Goal: Communication & Community: Answer question/provide support

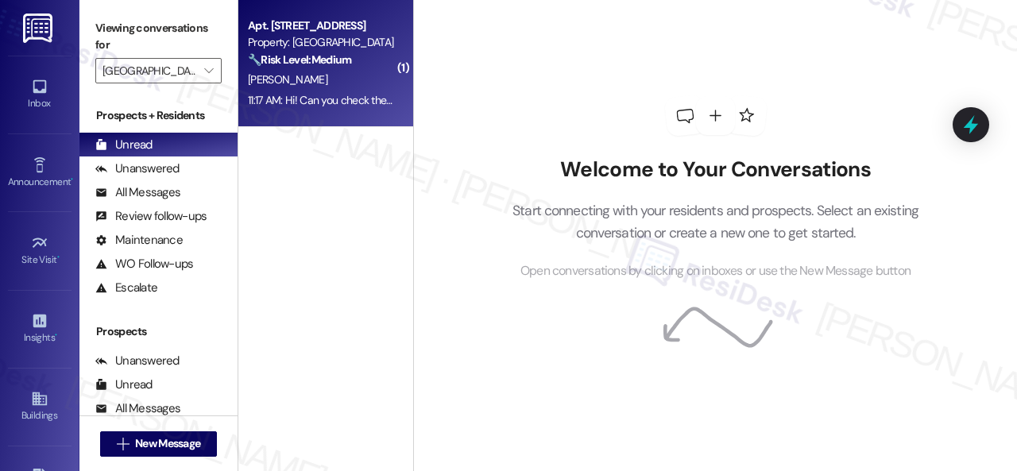
click at [347, 74] on div "[PERSON_NAME]" at bounding box center [321, 80] width 150 height 20
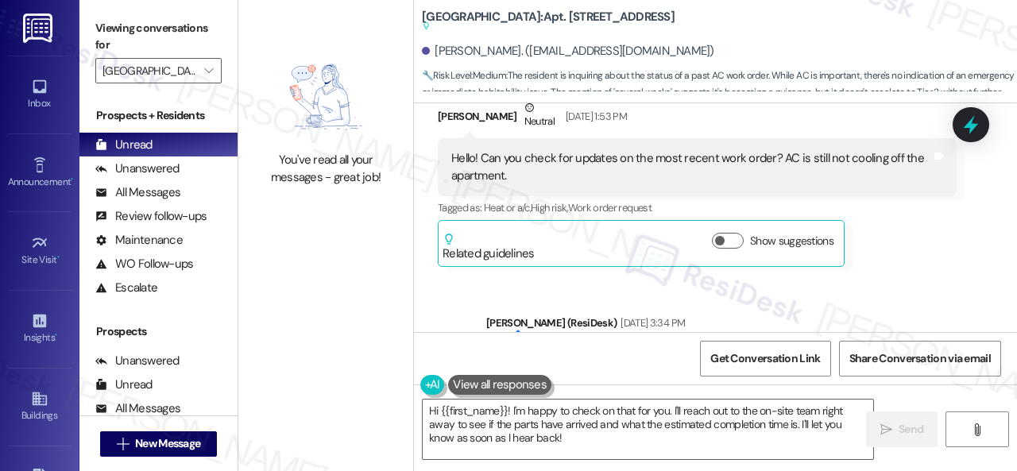
scroll to position [23918, 0]
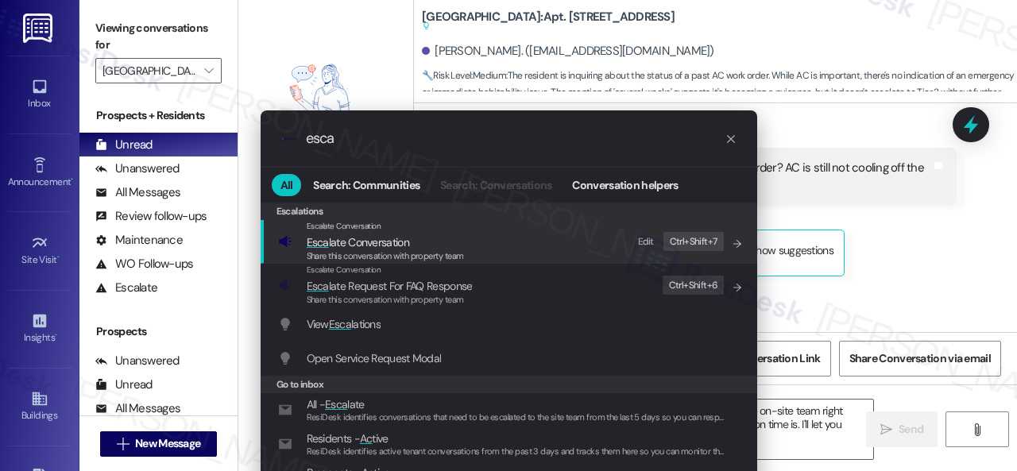
click at [644, 244] on div "Edit" at bounding box center [646, 242] width 16 height 17
drag, startPoint x: 361, startPoint y: 142, endPoint x: 242, endPoint y: 133, distance: 119.6
click at [242, 133] on div ".cls-1{fill:#0a055f;}.cls-2{fill:#0cc4c4;} resideskLogoBlueOrange esca All Sear…" at bounding box center [509, 311] width 536 height 432
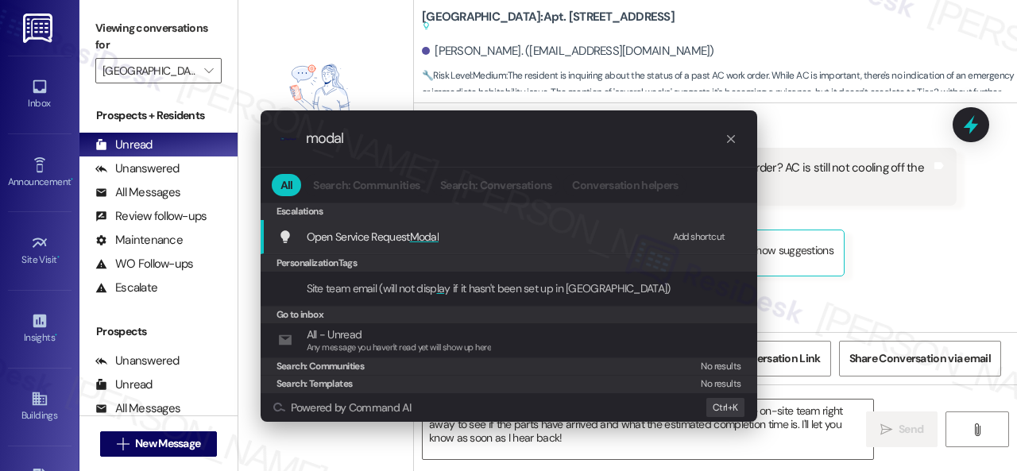
click at [684, 238] on div "Add shortcut" at bounding box center [699, 237] width 52 height 17
click at [401, 234] on span "Open Service Request Modal" at bounding box center [373, 237] width 133 height 14
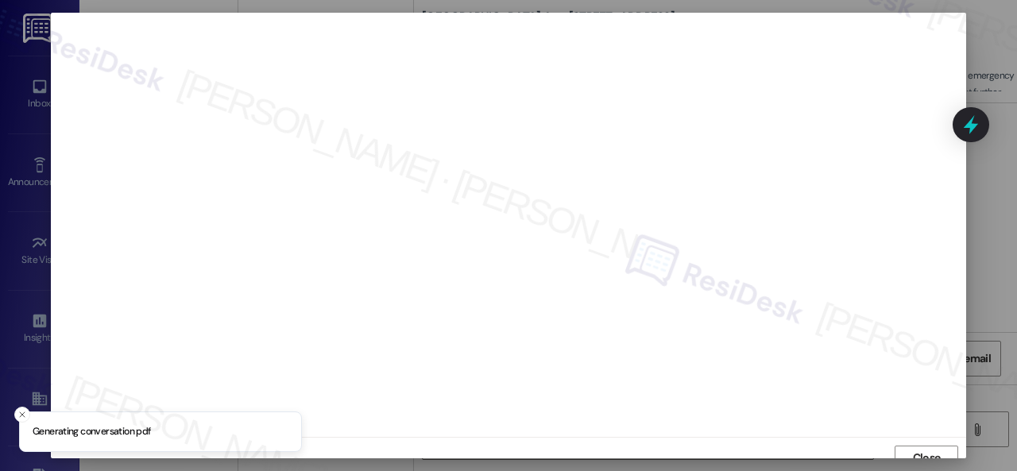
scroll to position [12, 0]
click at [904, 443] on button "Close" at bounding box center [927, 446] width 64 height 25
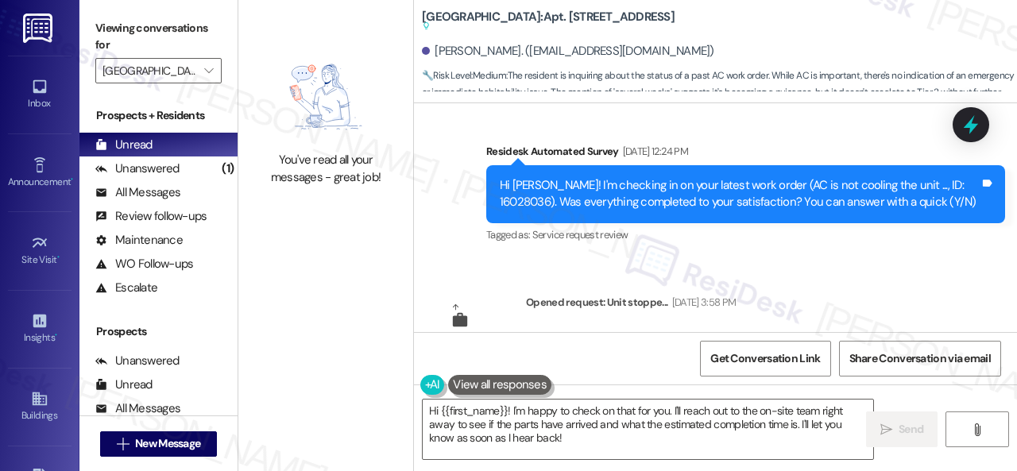
scroll to position [22488, 0]
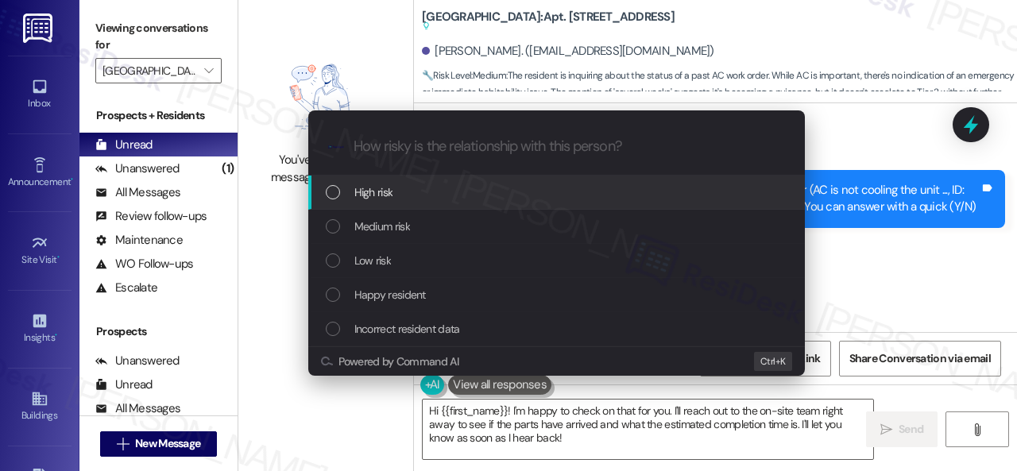
click at [364, 179] on div "High risk" at bounding box center [556, 193] width 497 height 34
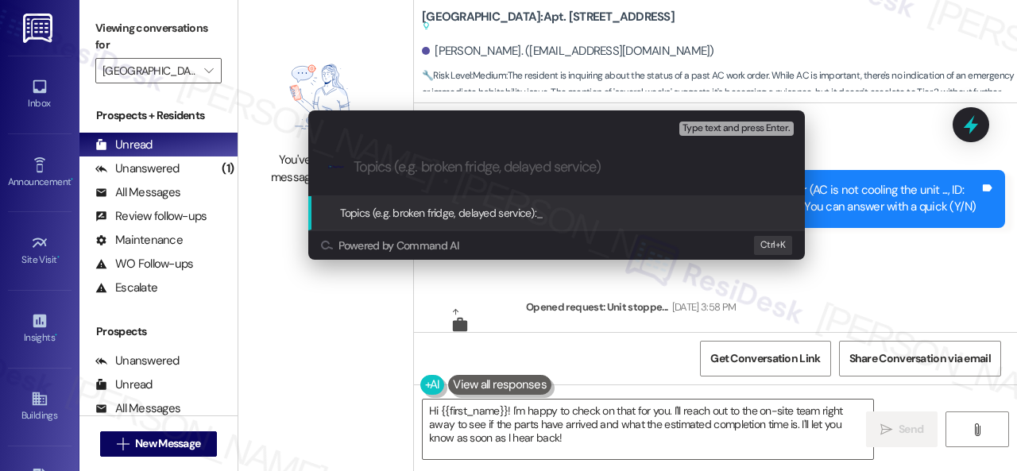
paste input "Follow-up on work order 16057617"
type input "Follow-up on work order 16057617"
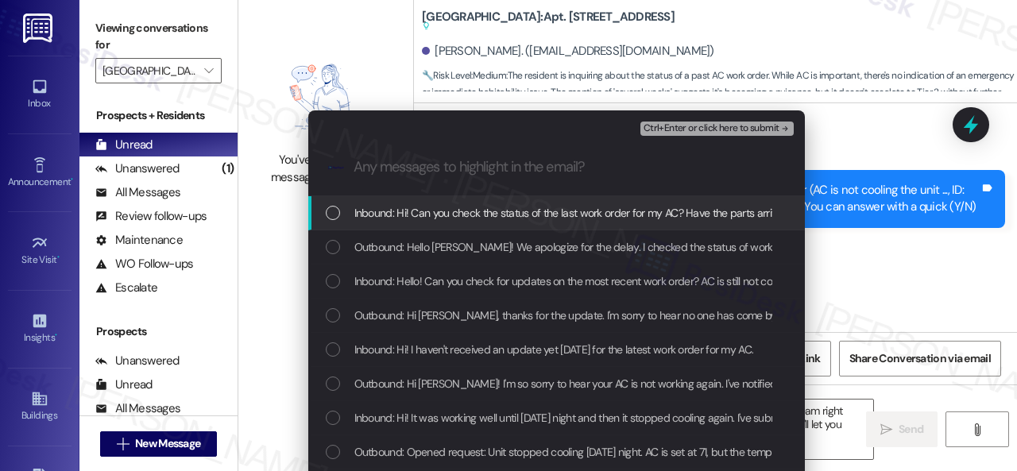
click at [464, 212] on span "Inbound: Hi! Can you check the status of the last work order for my AC? Have th…" at bounding box center [685, 212] width 662 height 17
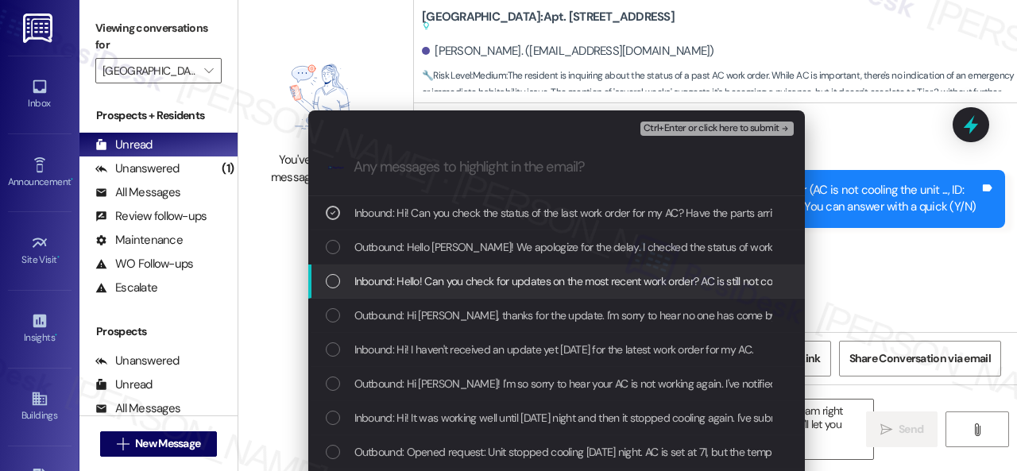
click at [456, 281] on span "Inbound: Hello! Can you check for updates on the most recent work order? AC is …" at bounding box center [617, 281] width 526 height 17
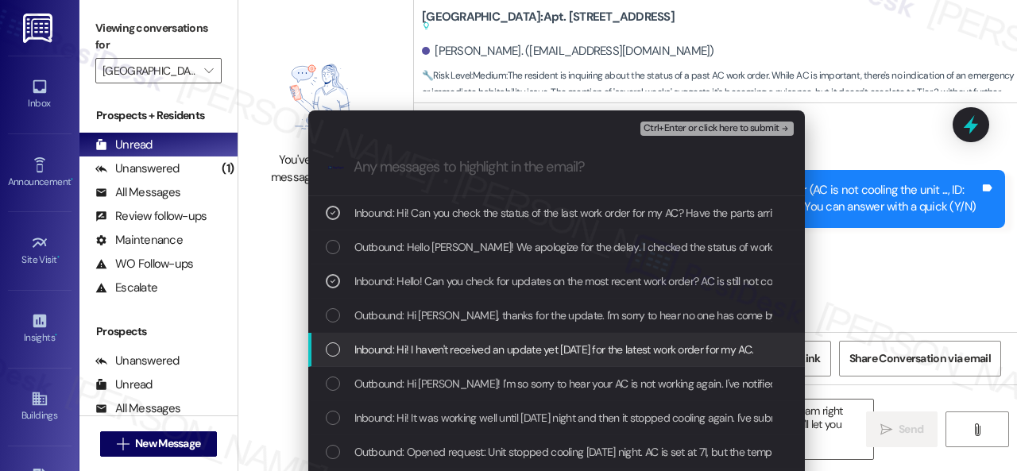
click at [458, 354] on span "Inbound: Hi! I haven't received an update yet today for the latest work order f…" at bounding box center [554, 349] width 400 height 17
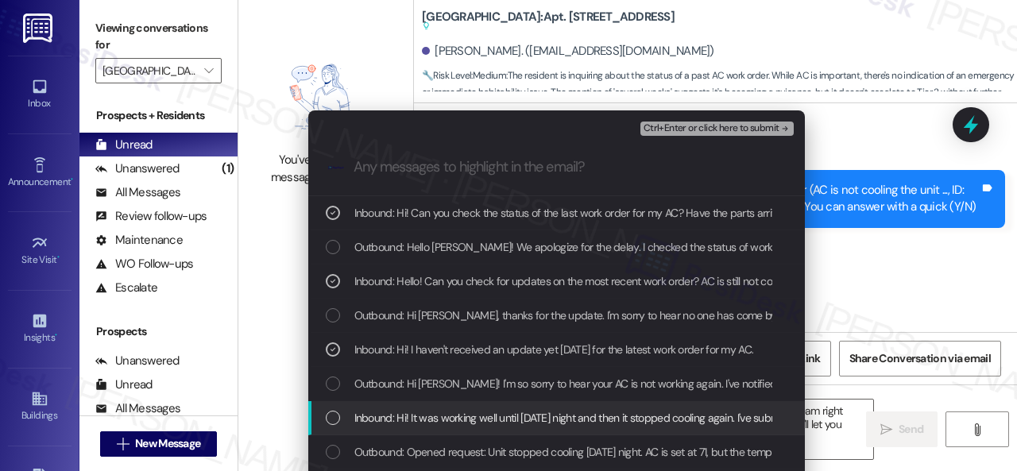
click at [475, 420] on span "Inbound: Hi! It was working well until last Sunday night and then it stopped co…" at bounding box center [669, 417] width 631 height 17
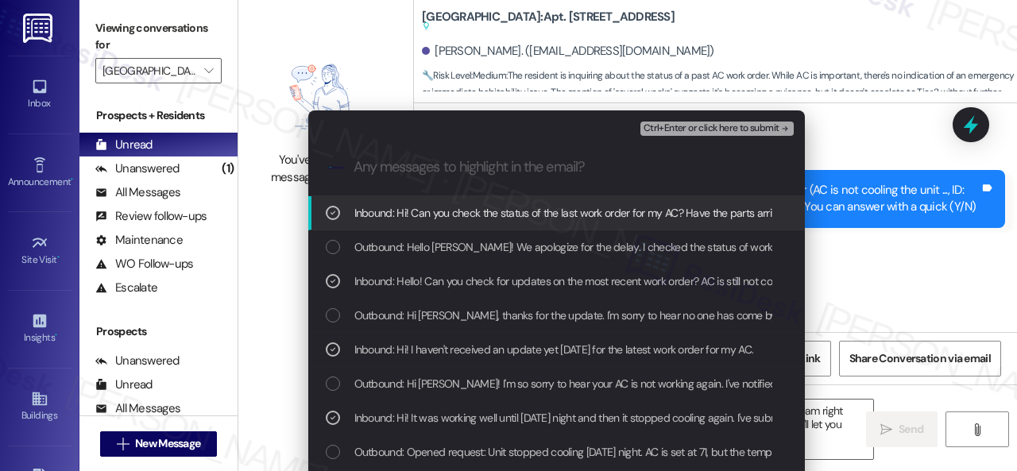
click at [707, 125] on span "Ctrl+Enter or click here to submit" at bounding box center [712, 128] width 136 height 11
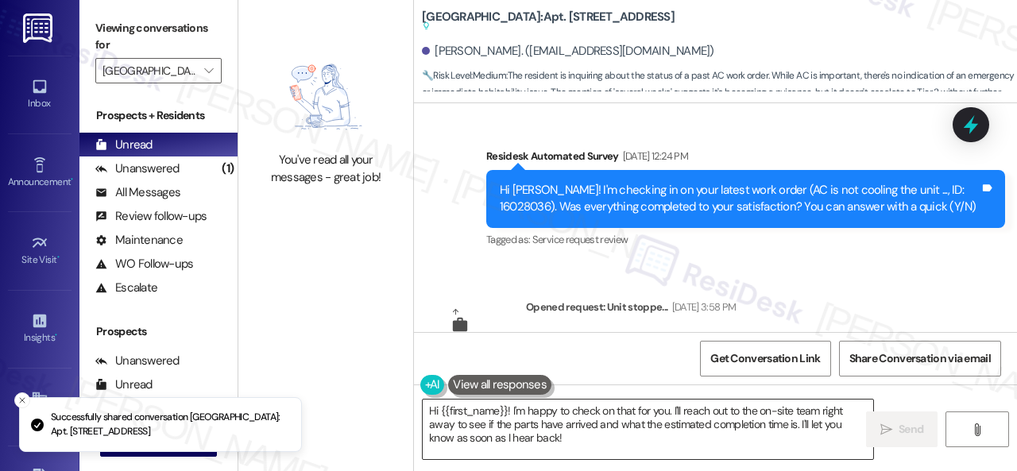
scroll to position [24793, 0]
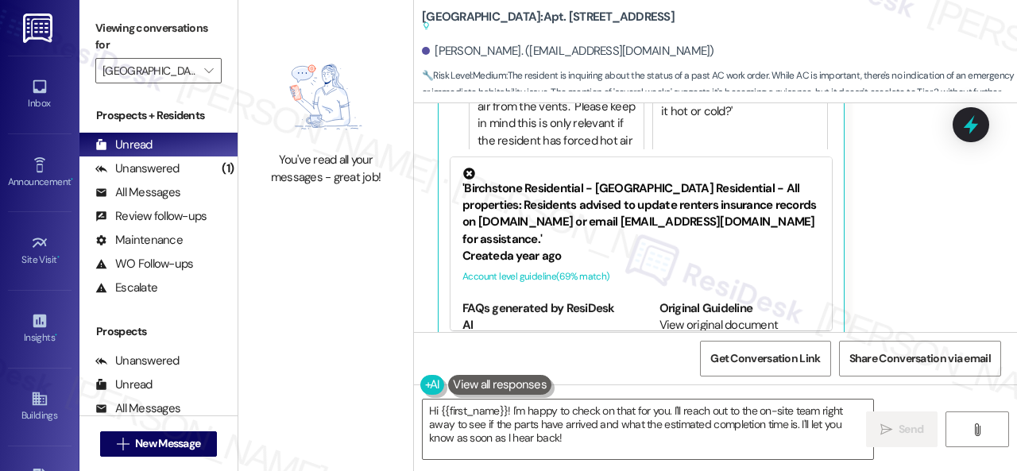
click at [904, 209] on div "Cindy Mcclammey 11:17 AM Hi! Can you check the status of the last work order fo…" at bounding box center [697, 62] width 519 height 562
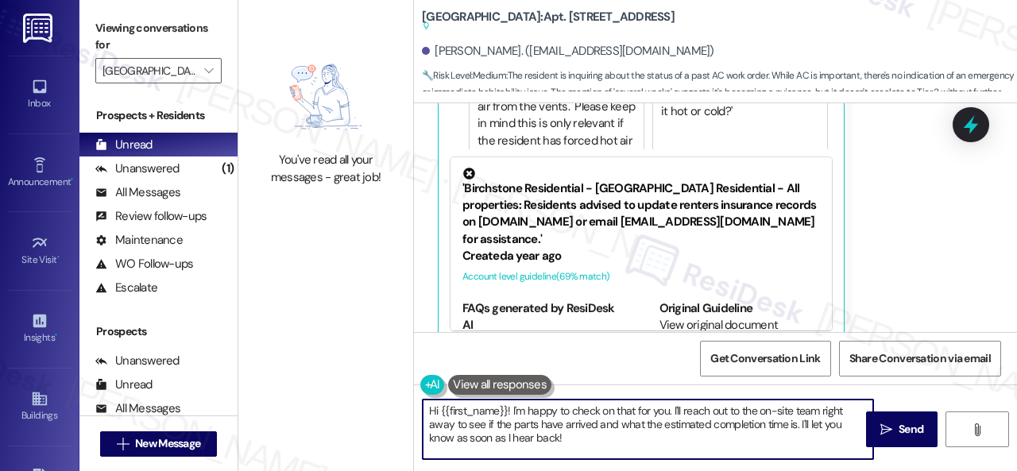
drag, startPoint x: 672, startPoint y: 412, endPoint x: 679, endPoint y: 442, distance: 30.1
click at [679, 442] on textarea "Hi {{first_name}}! I'm happy to check on that for you. I'll reach out to the on…" at bounding box center [648, 430] width 451 height 60
paste textarea "ve made a follow-up with the site team regarding your work order. Let me know w…"
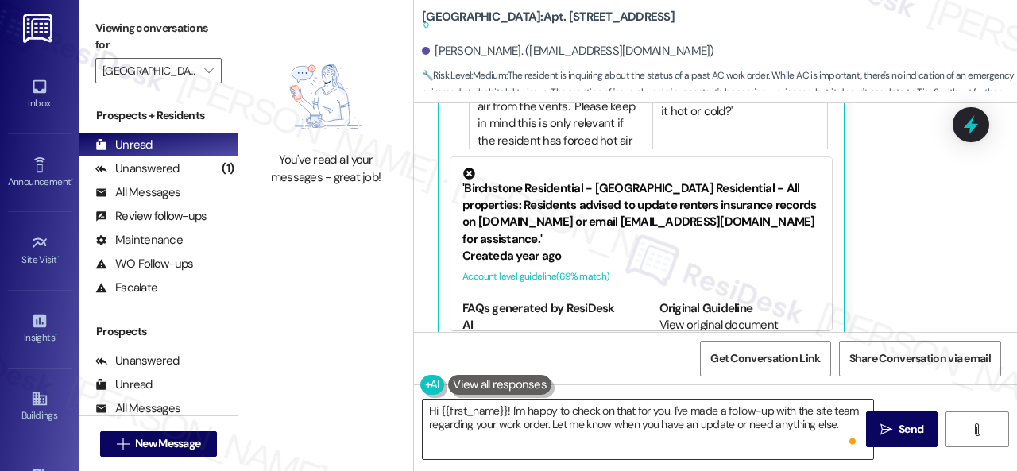
click at [716, 420] on textarea "Hi {{first_name}}! I'm happy to check on that for you. I've made a follow-up wi…" at bounding box center [648, 430] width 451 height 60
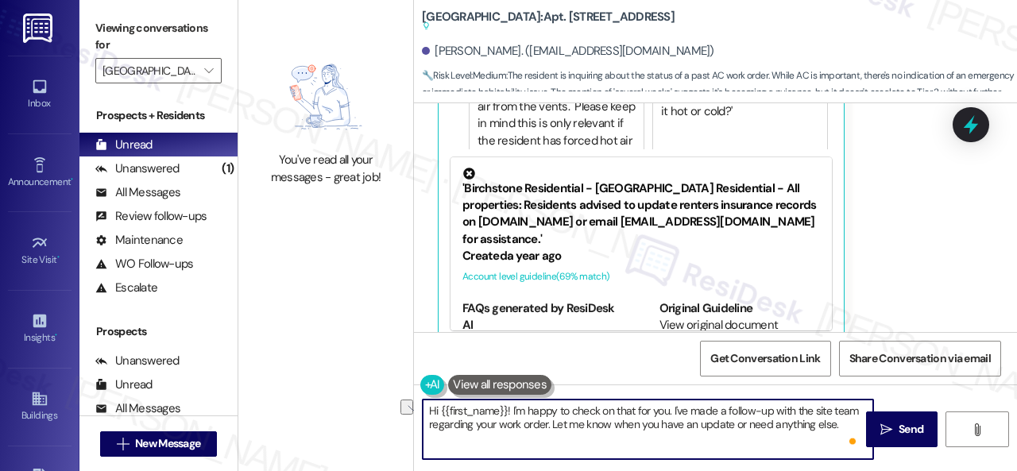
drag, startPoint x: 550, startPoint y: 423, endPoint x: 851, endPoint y: 426, distance: 301.2
click at [851, 426] on textarea "Hi {{first_name}}! I'm happy to check on that for you. I've made a follow-up wi…" at bounding box center [648, 430] width 451 height 60
paste textarea "Rest assured that I will let you know once I hear from them. Calling or going t…"
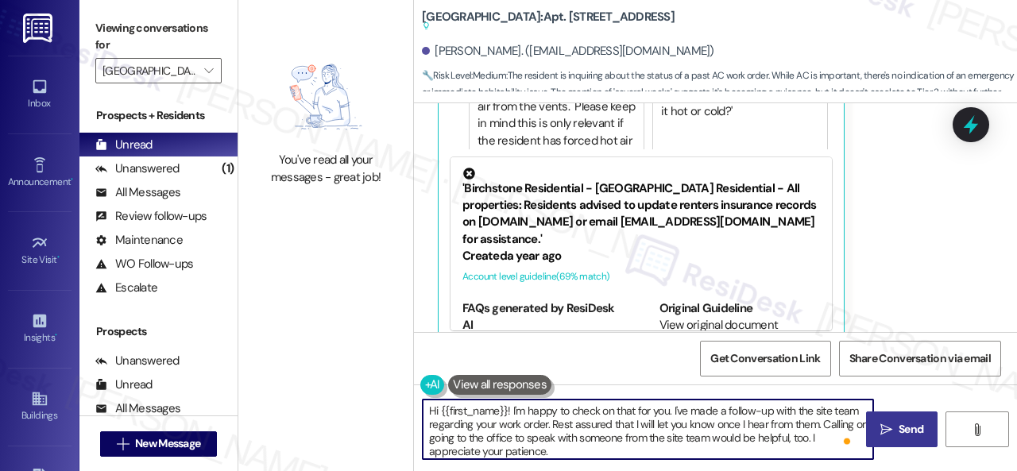
type textarea "Hi {{first_name}}! I'm happy to check on that for you. I've made a follow-up wi…"
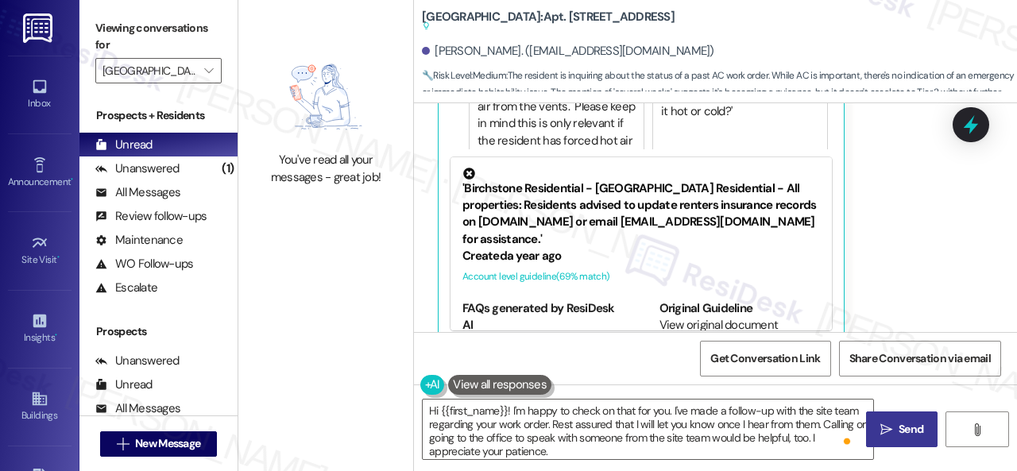
click at [899, 422] on span "Send" at bounding box center [911, 429] width 25 height 17
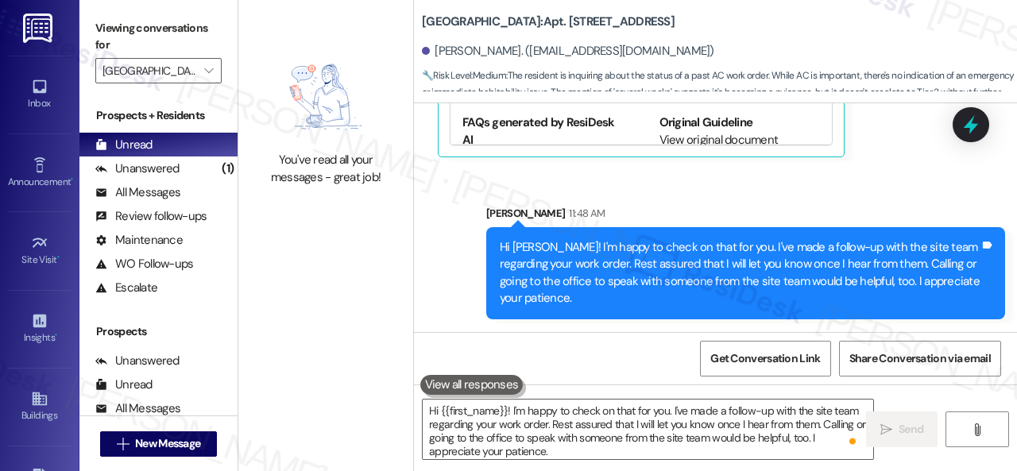
scroll to position [24557, 0]
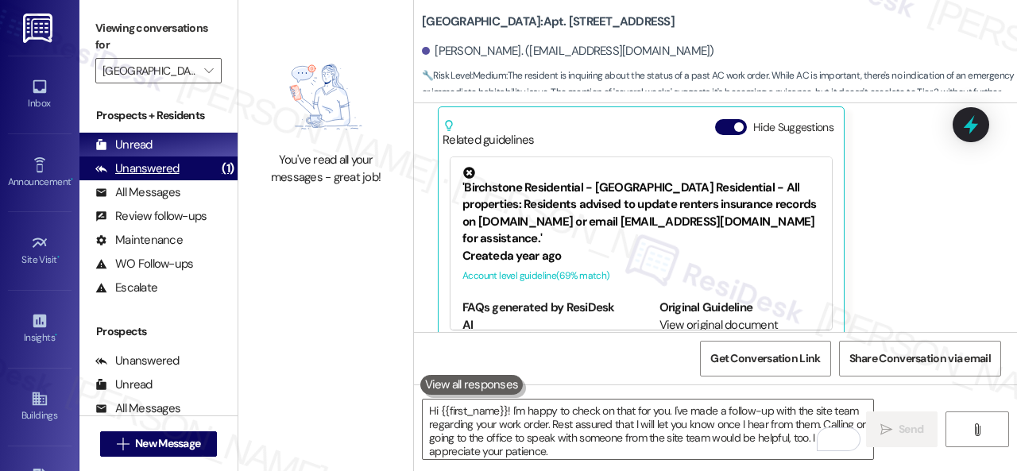
click at [138, 172] on div "Unanswered" at bounding box center [137, 169] width 84 height 17
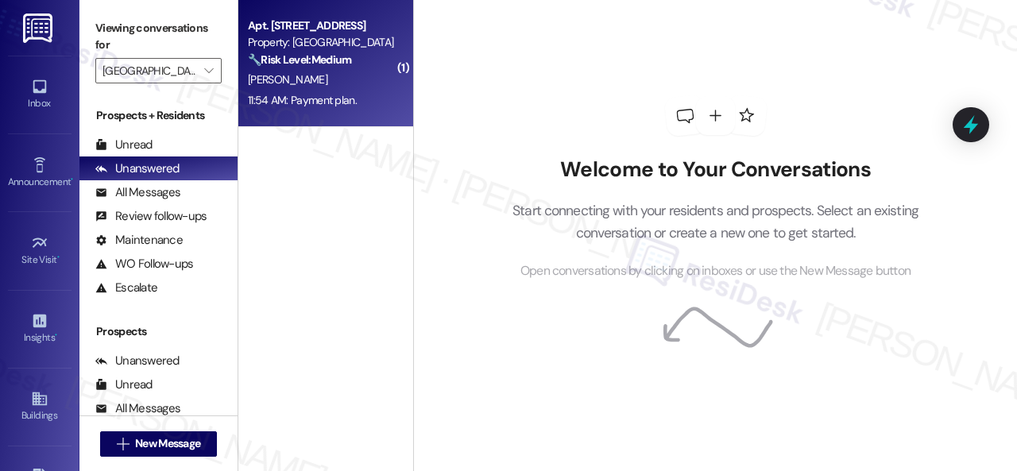
click at [329, 83] on div "B. Manson" at bounding box center [321, 80] width 150 height 20
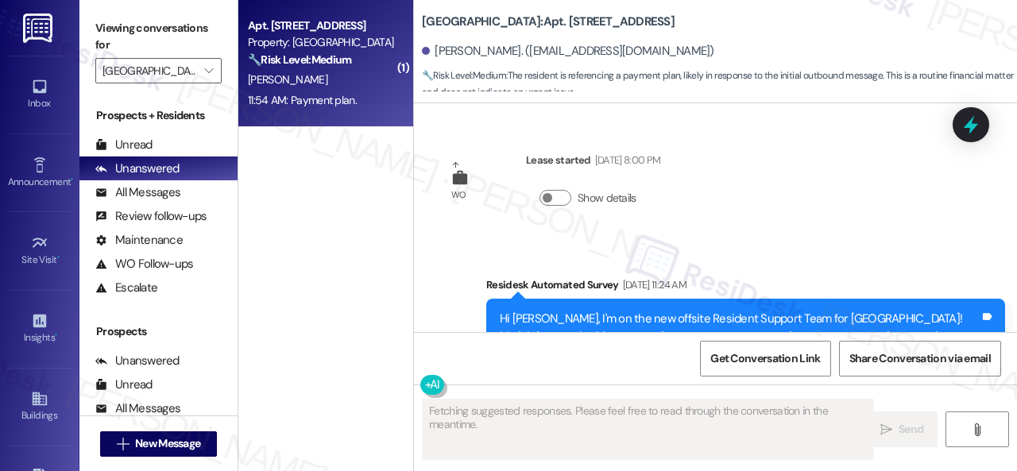
scroll to position [18142, 0]
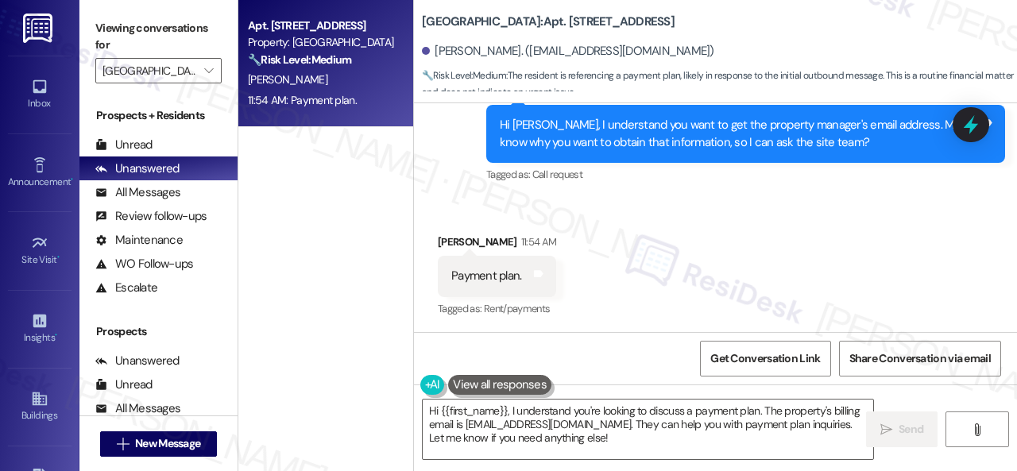
click at [701, 240] on div "Received via SMS Briyana Manson 11:54 AM Payment plan. Tags and notes Tagged as…" at bounding box center [715, 265] width 603 height 134
drag, startPoint x: 561, startPoint y: 448, endPoint x: 526, endPoint y: 420, distance: 45.2
click at [346, 391] on div "Apt. 1310, 1 Halston South Point Property: Halston South Point 🔧 Risk Level: Me…" at bounding box center [627, 235] width 779 height 471
paste textarea "I will forward your inquiry to the site team and get back to you as soon as I r…"
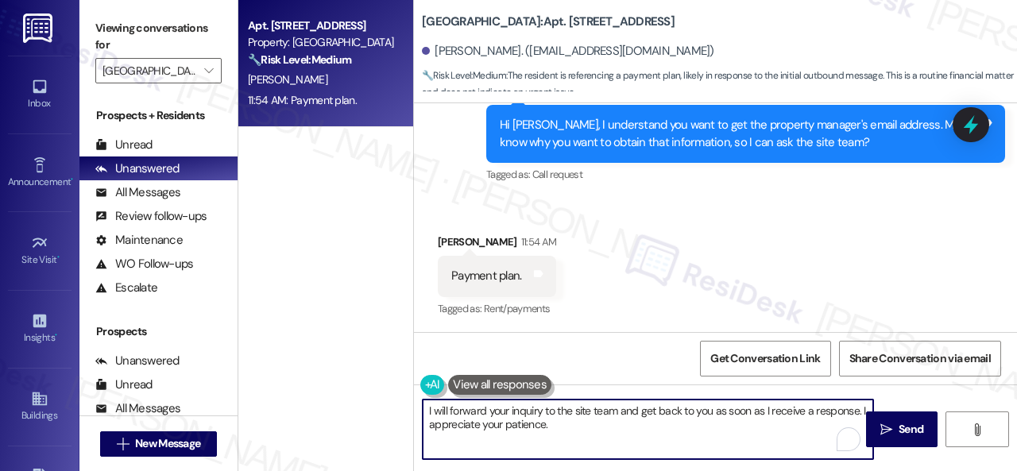
drag, startPoint x: 414, startPoint y: 414, endPoint x: 319, endPoint y: 404, distance: 95.9
click at [319, 404] on div "Apt. 1310, 1 Halston South Point Property: Halston South Point 🔧 Risk Level: Me…" at bounding box center [627, 235] width 779 height 471
paste textarea "To enrich screen reader interactions, please activate Accessibility in Grammarl…"
type textarea "I will forward your inquiry to the site team and get back to you as soon as I r…"
click at [889, 434] on span " Send" at bounding box center [902, 429] width 50 height 17
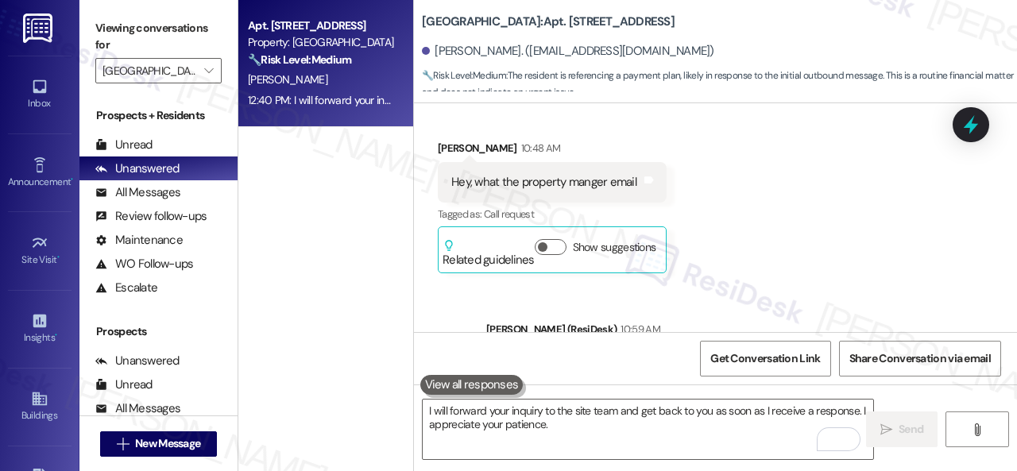
scroll to position [18271, 0]
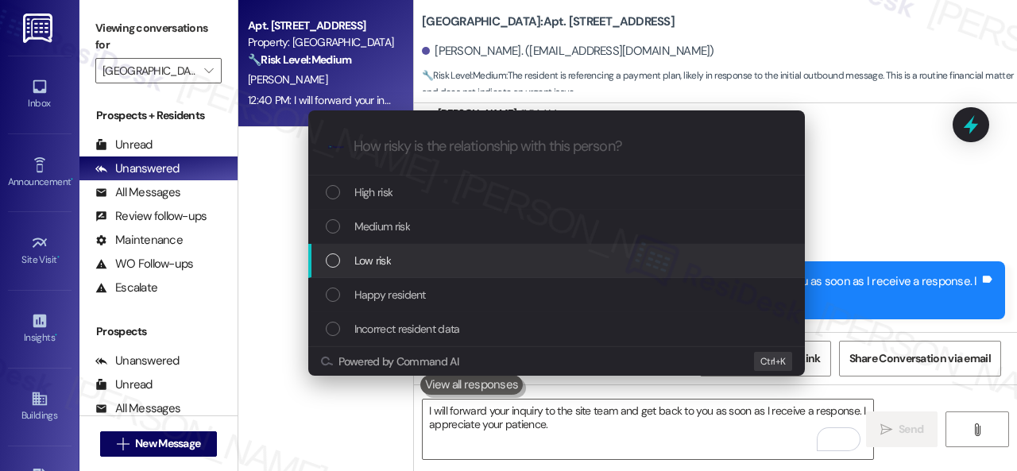
click at [378, 261] on span "Low risk" at bounding box center [372, 260] width 37 height 17
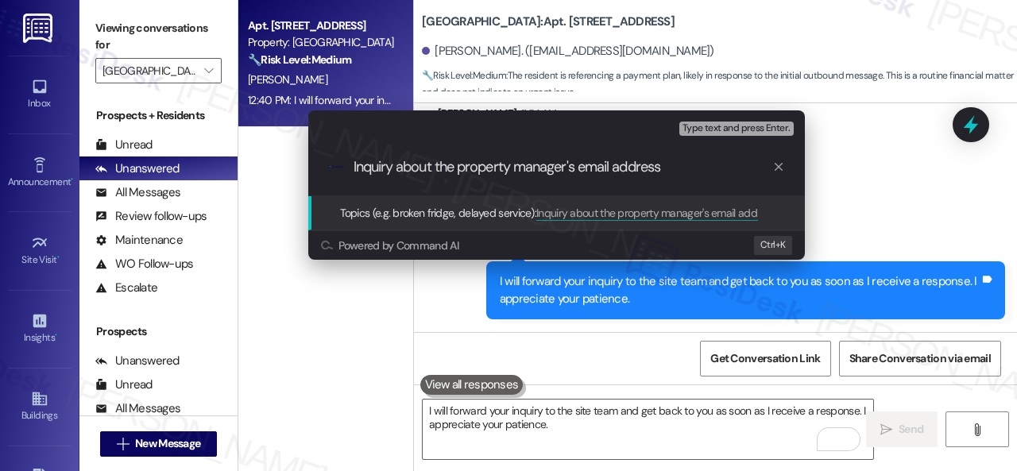
type input "Inquiry about the property manager's email address."
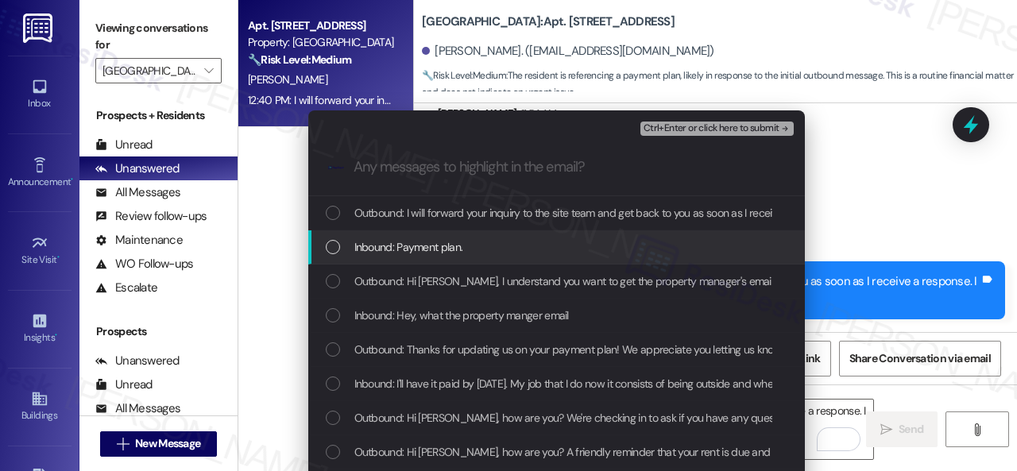
click at [389, 246] on span "Inbound: Payment plan." at bounding box center [408, 246] width 109 height 17
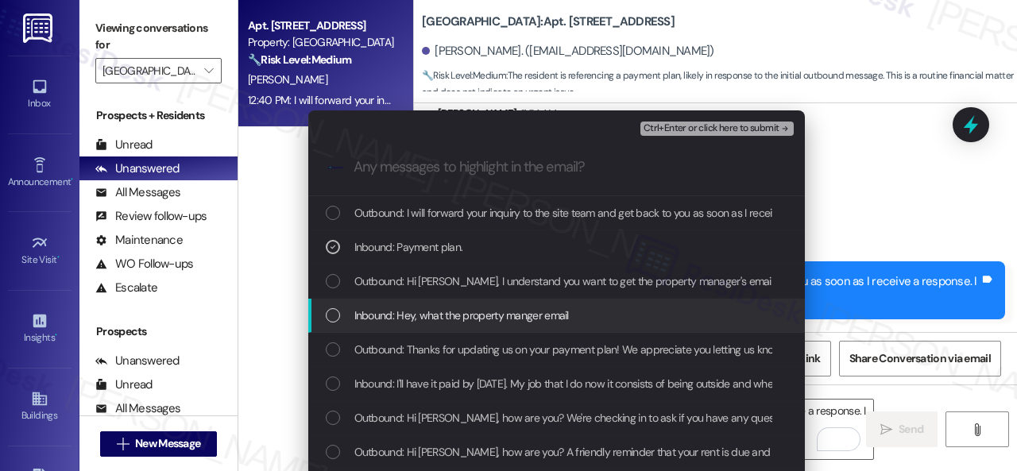
click at [378, 324] on span "Inbound: Hey, what the property manger email" at bounding box center [461, 315] width 215 height 17
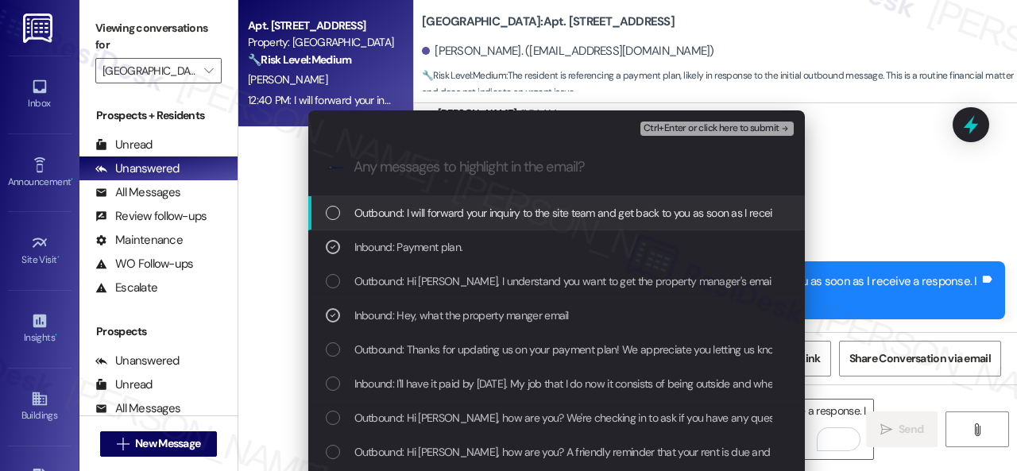
click at [679, 125] on span "Ctrl+Enter or click here to submit" at bounding box center [712, 128] width 136 height 11
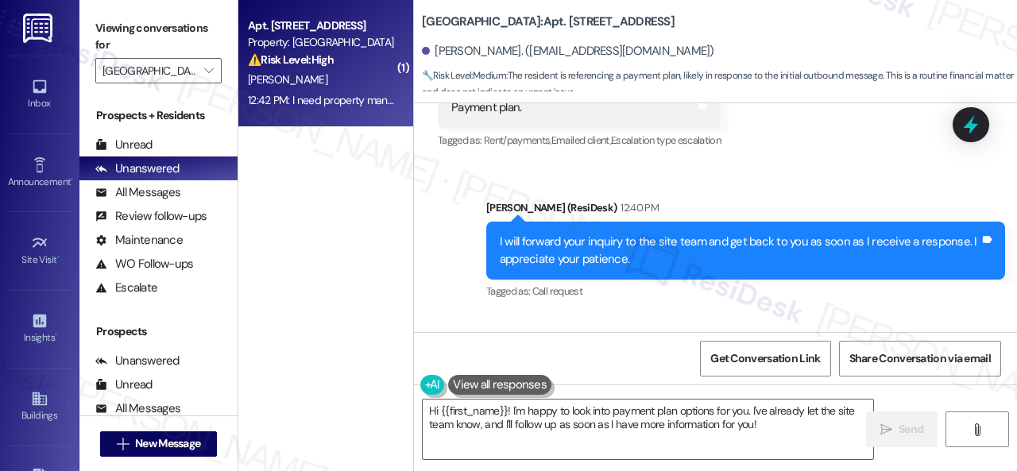
scroll to position [18404, 0]
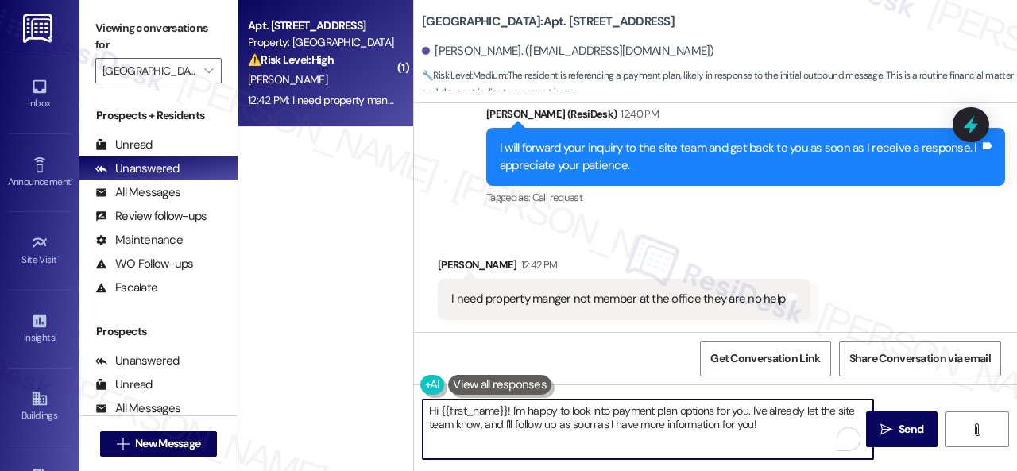
drag, startPoint x: 778, startPoint y: 431, endPoint x: 332, endPoint y: 387, distance: 448.0
click at [332, 387] on div "( 1 ) Apt. 1310, 1 Halston South Point Property: Halston South Point ⚠️ Risk Le…" at bounding box center [627, 235] width 779 height 471
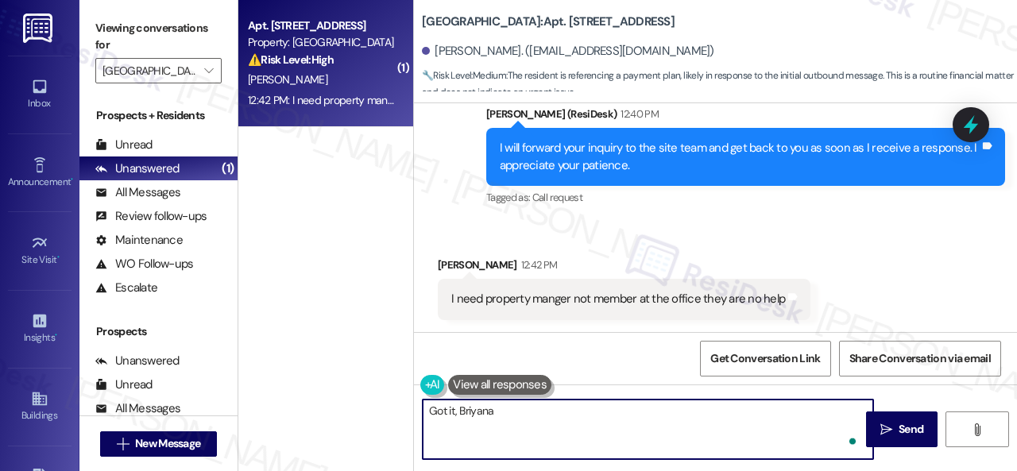
type textarea "Got it, Briyana."
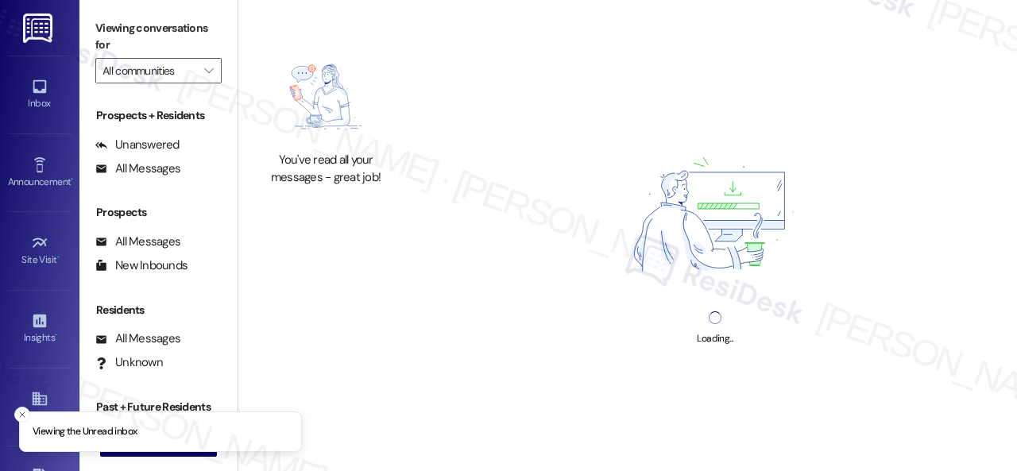
type input "[GEOGRAPHIC_DATA]"
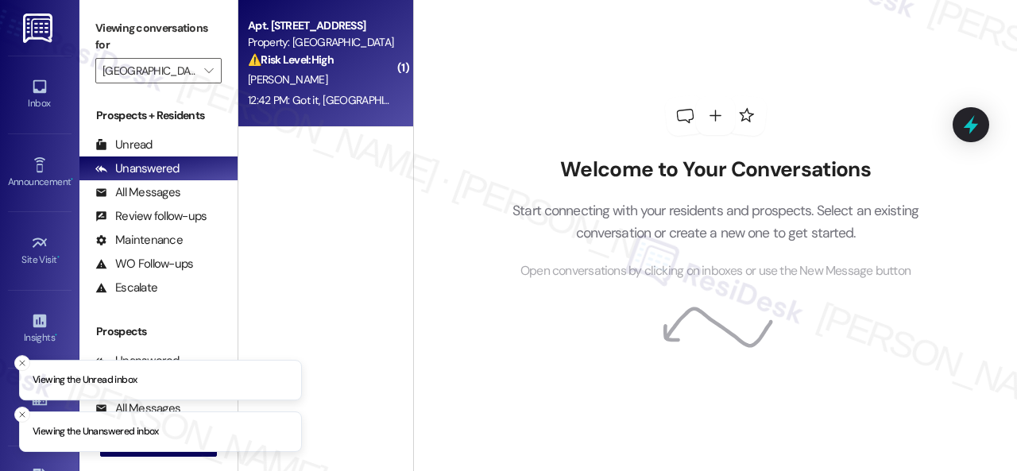
click at [334, 64] on strong "⚠️ Risk Level: High" at bounding box center [291, 59] width 86 height 14
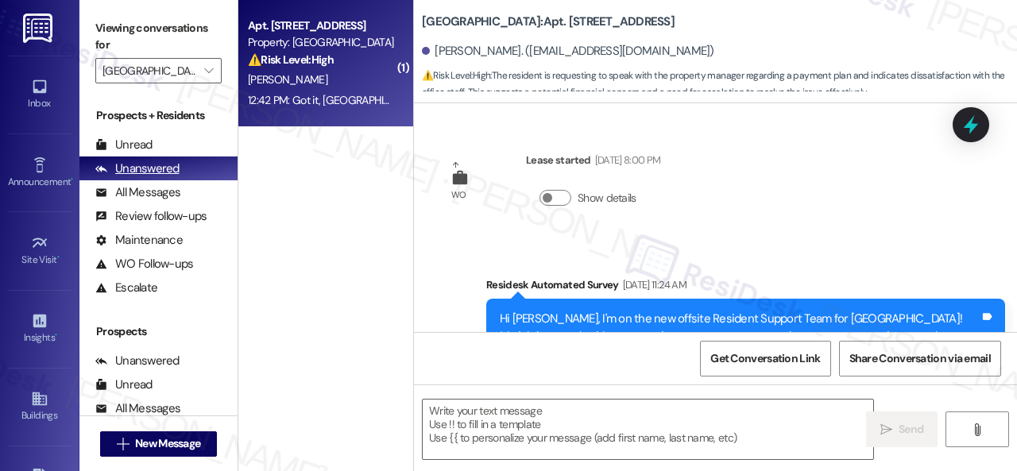
type textarea "Fetching suggested responses. Please feel free to read through the conversation…"
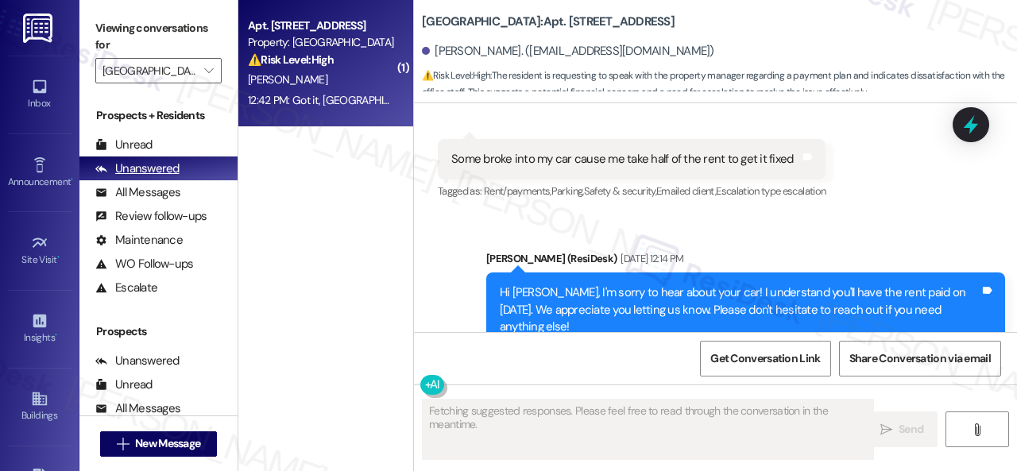
scroll to position [18657, 0]
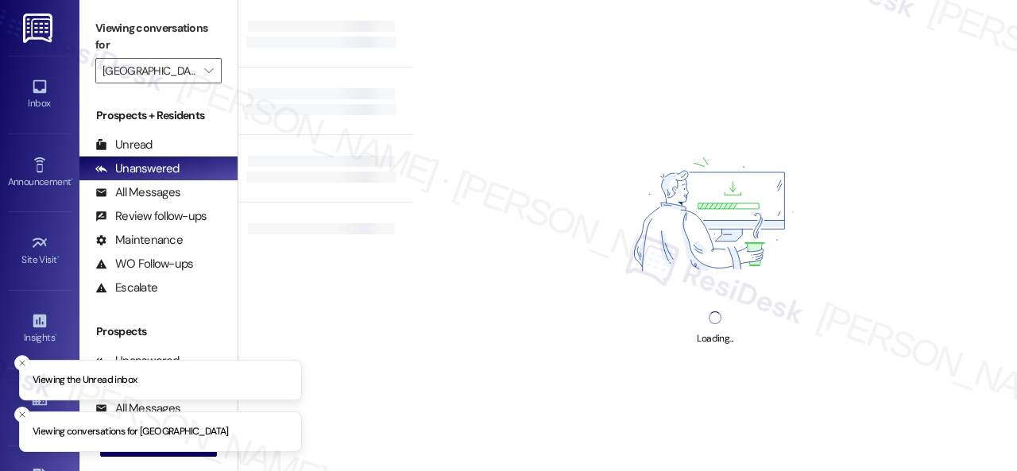
type input "[GEOGRAPHIC_DATA]"
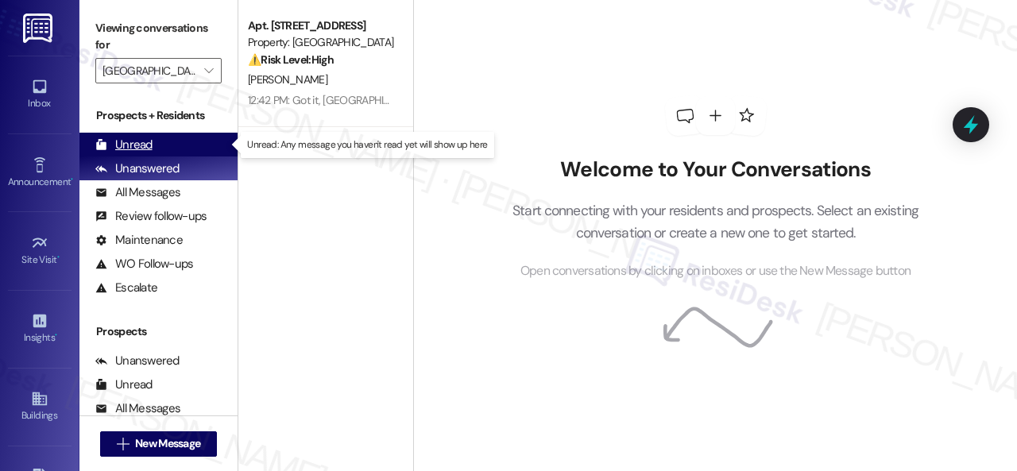
click at [130, 144] on div "Unread" at bounding box center [123, 145] width 57 height 17
